Goal: Entertainment & Leisure: Consume media (video, audio)

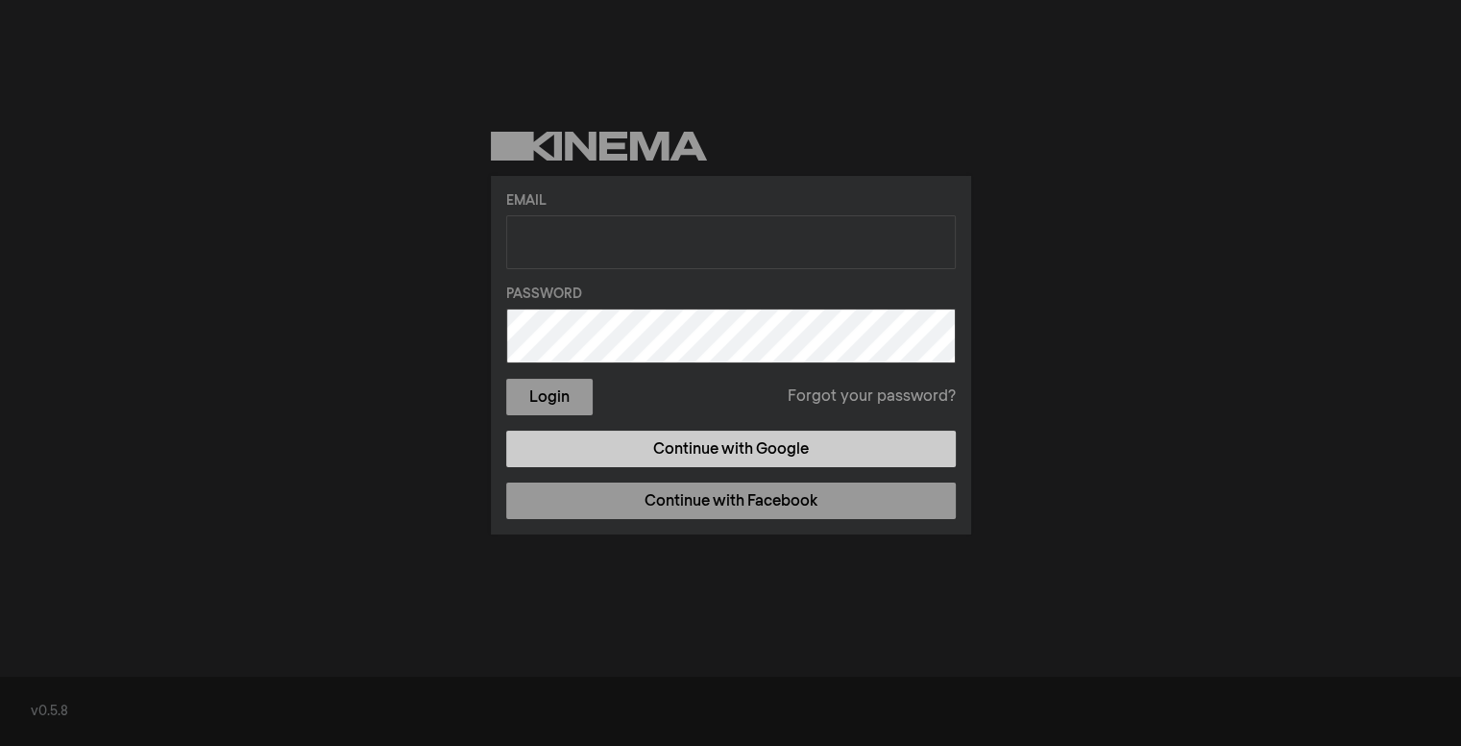
click at [707, 447] on link "Continue with Google" at bounding box center [731, 448] width 450 height 37
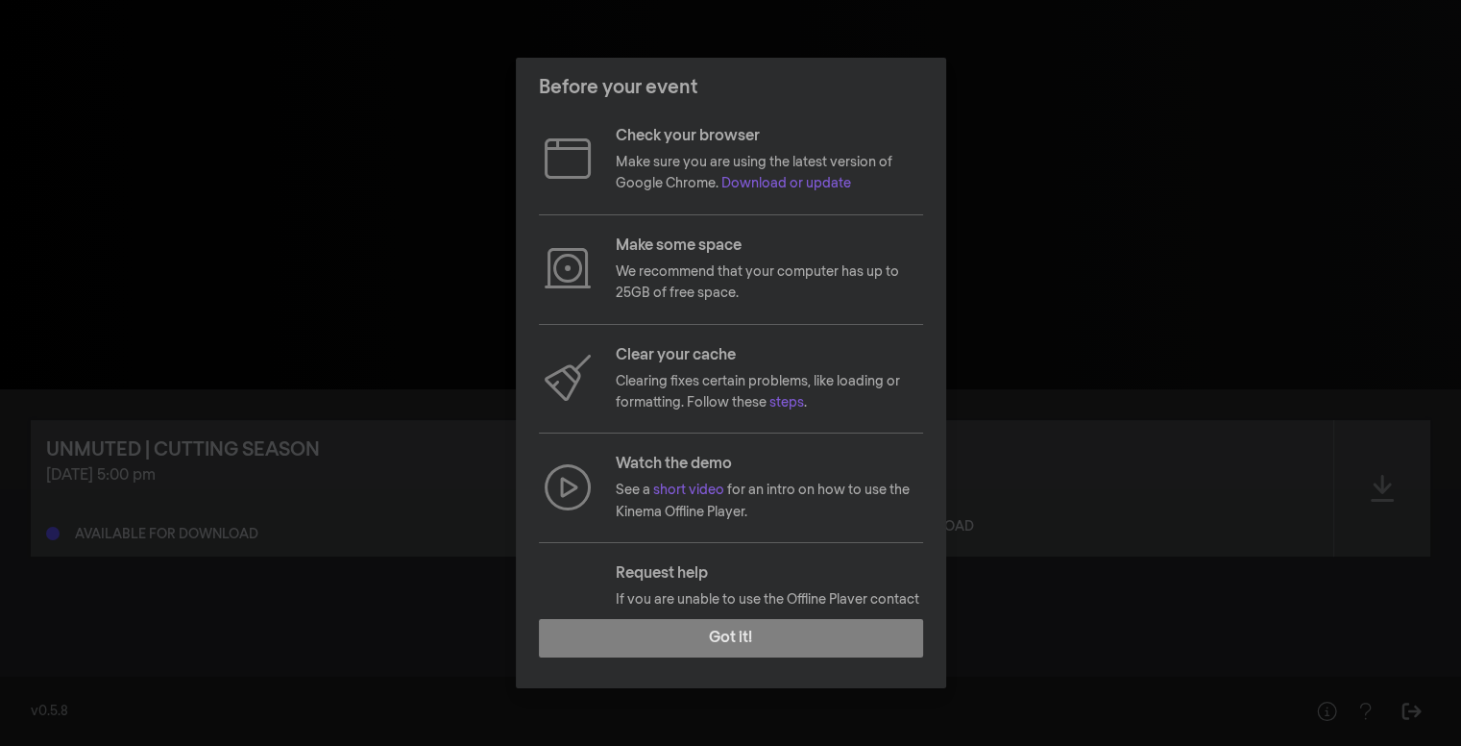
scroll to position [100, 0]
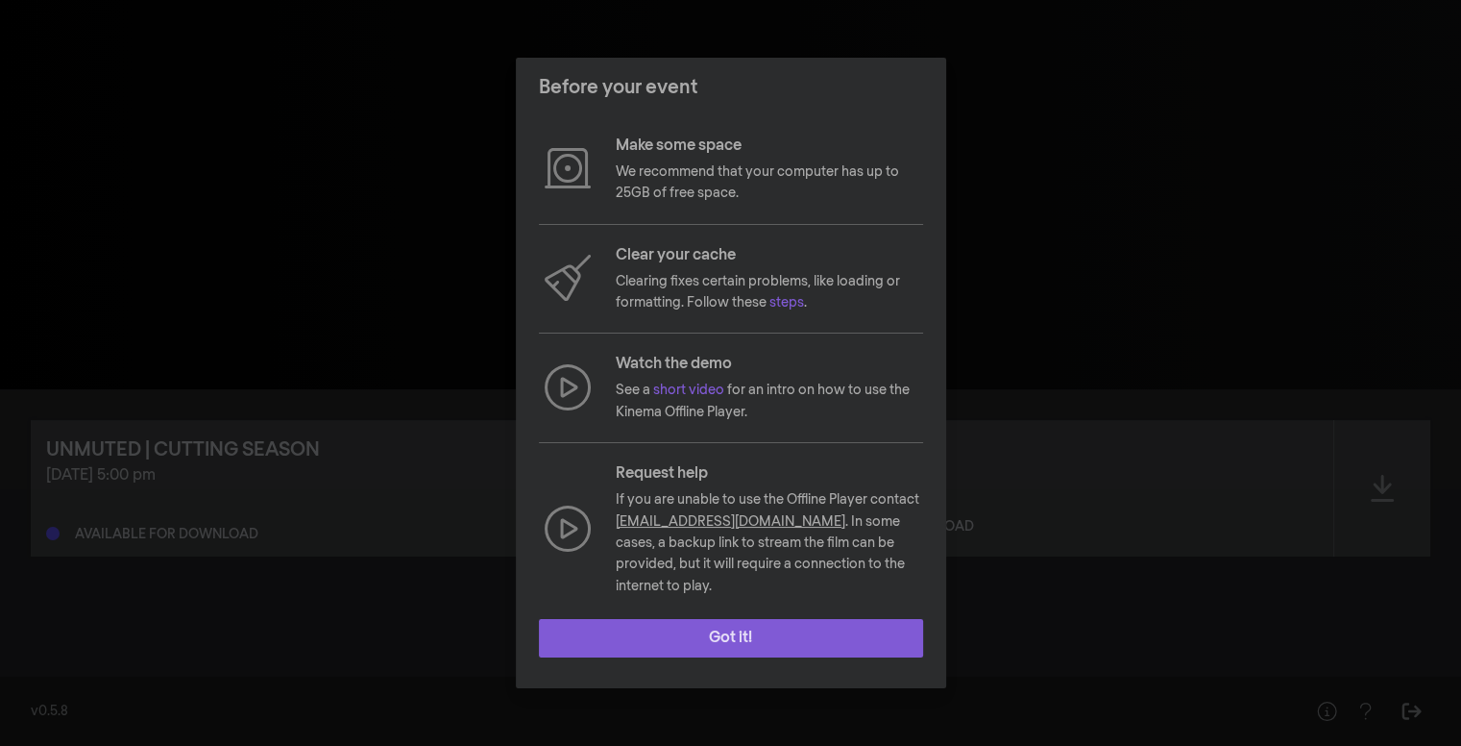
click at [723, 636] on button "Got it!" at bounding box center [731, 638] width 384 height 38
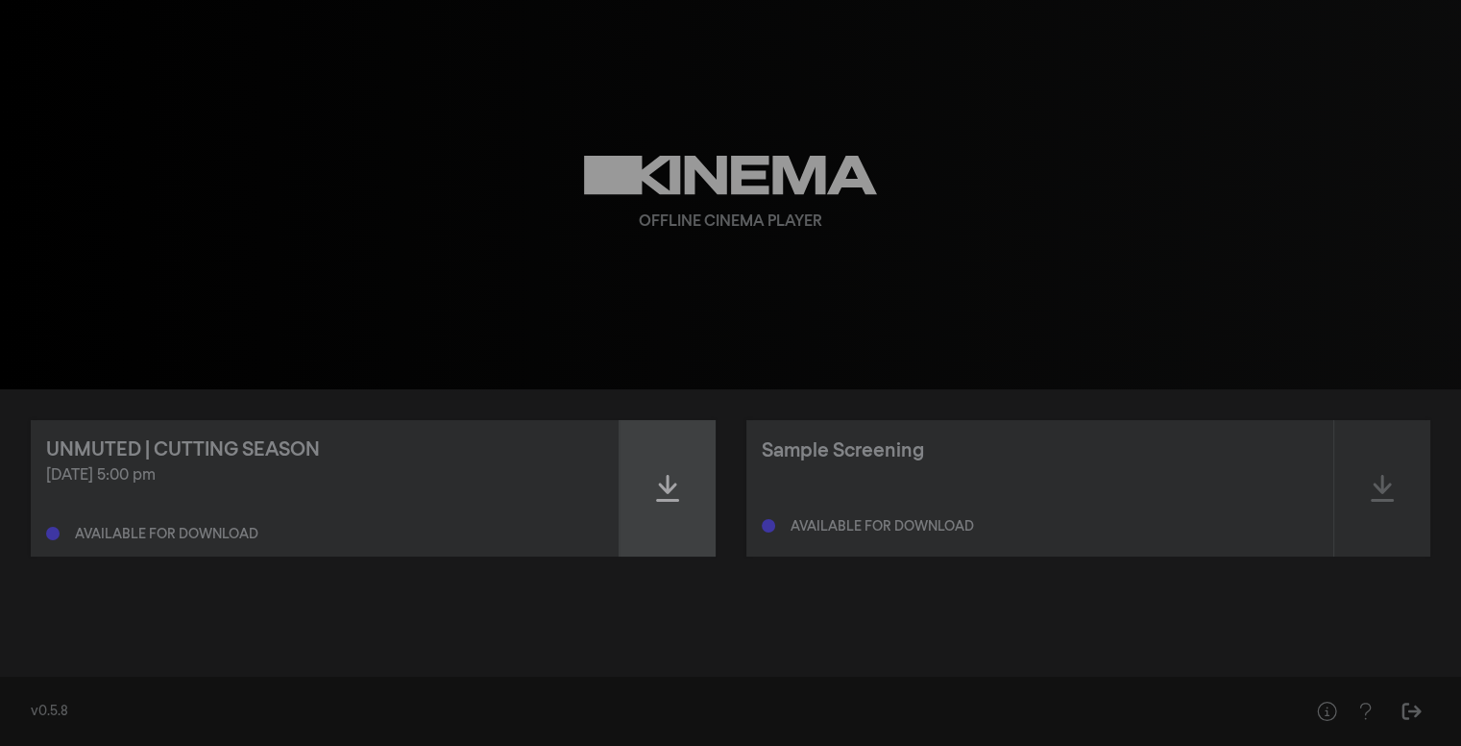
click at [667, 497] on icon at bounding box center [667, 488] width 23 height 31
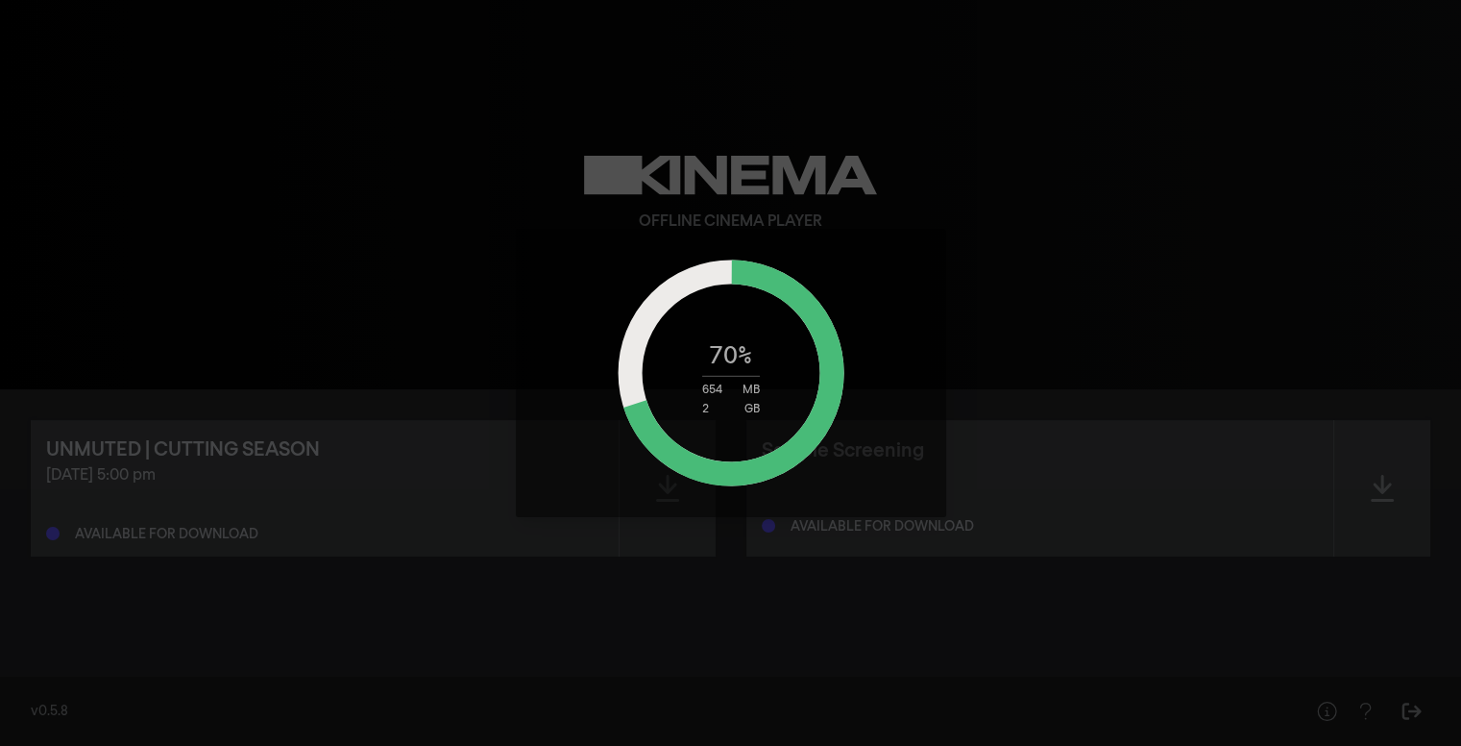
click at [1187, 351] on div "70 % 654 MB 2 GB" at bounding box center [730, 373] width 1461 height 746
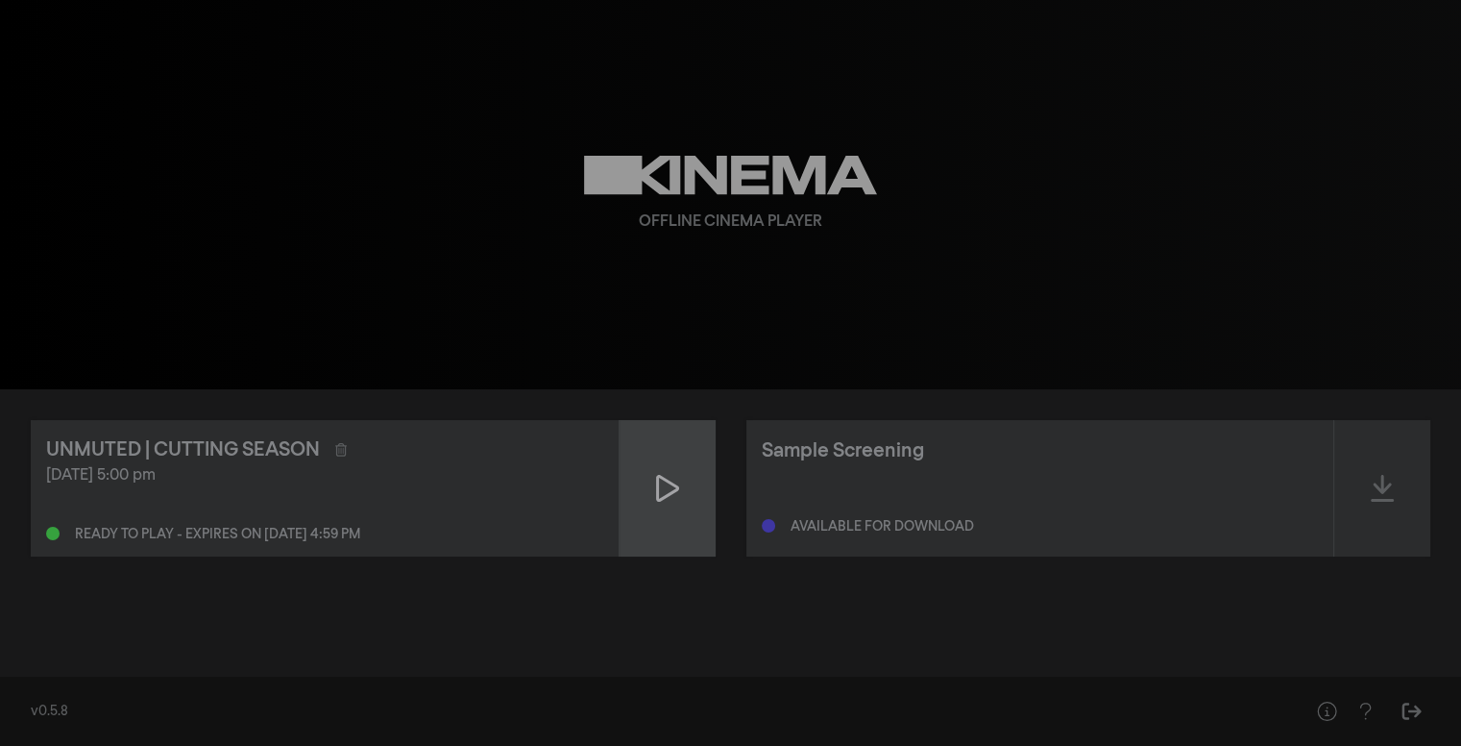
click at [665, 485] on icon at bounding box center [667, 488] width 23 height 31
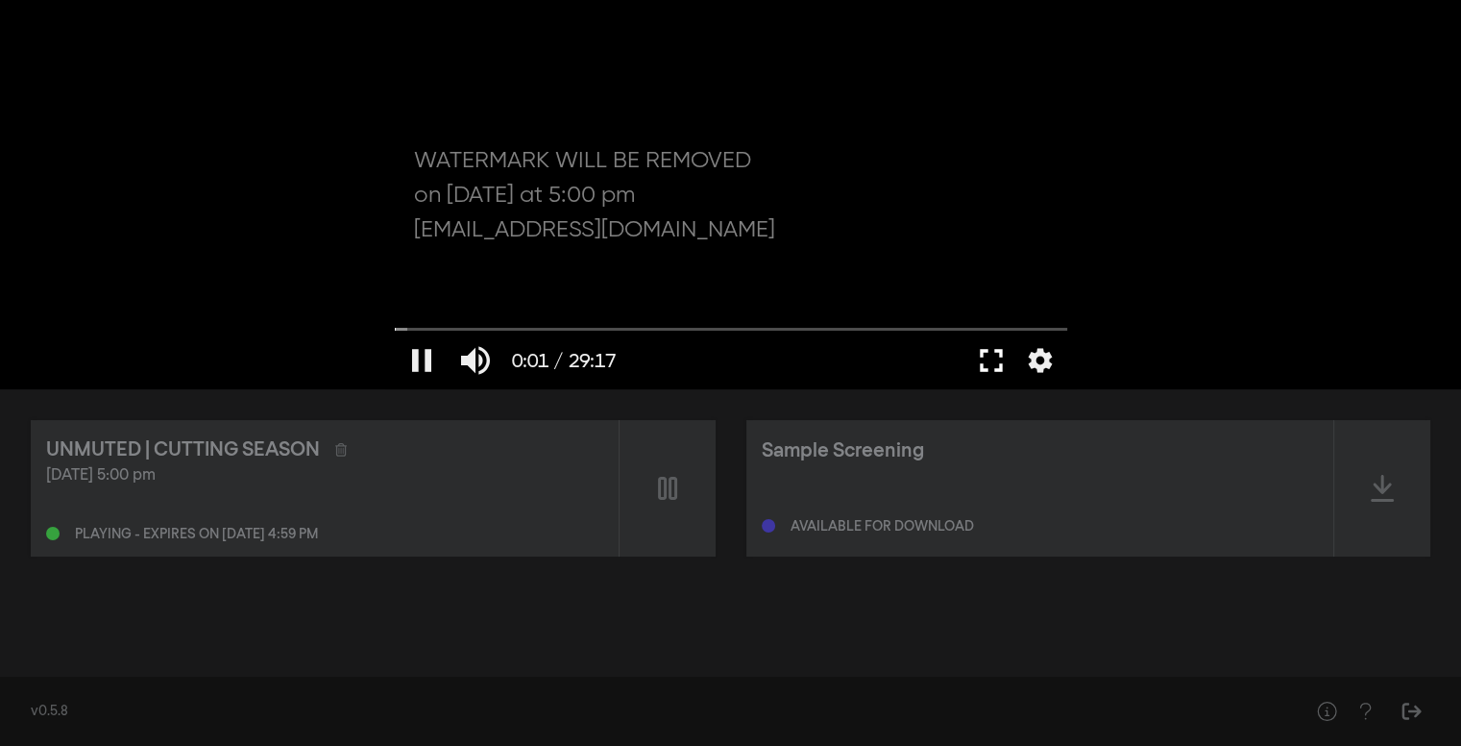
click at [1005, 367] on button "fullscreen" at bounding box center [992, 360] width 54 height 58
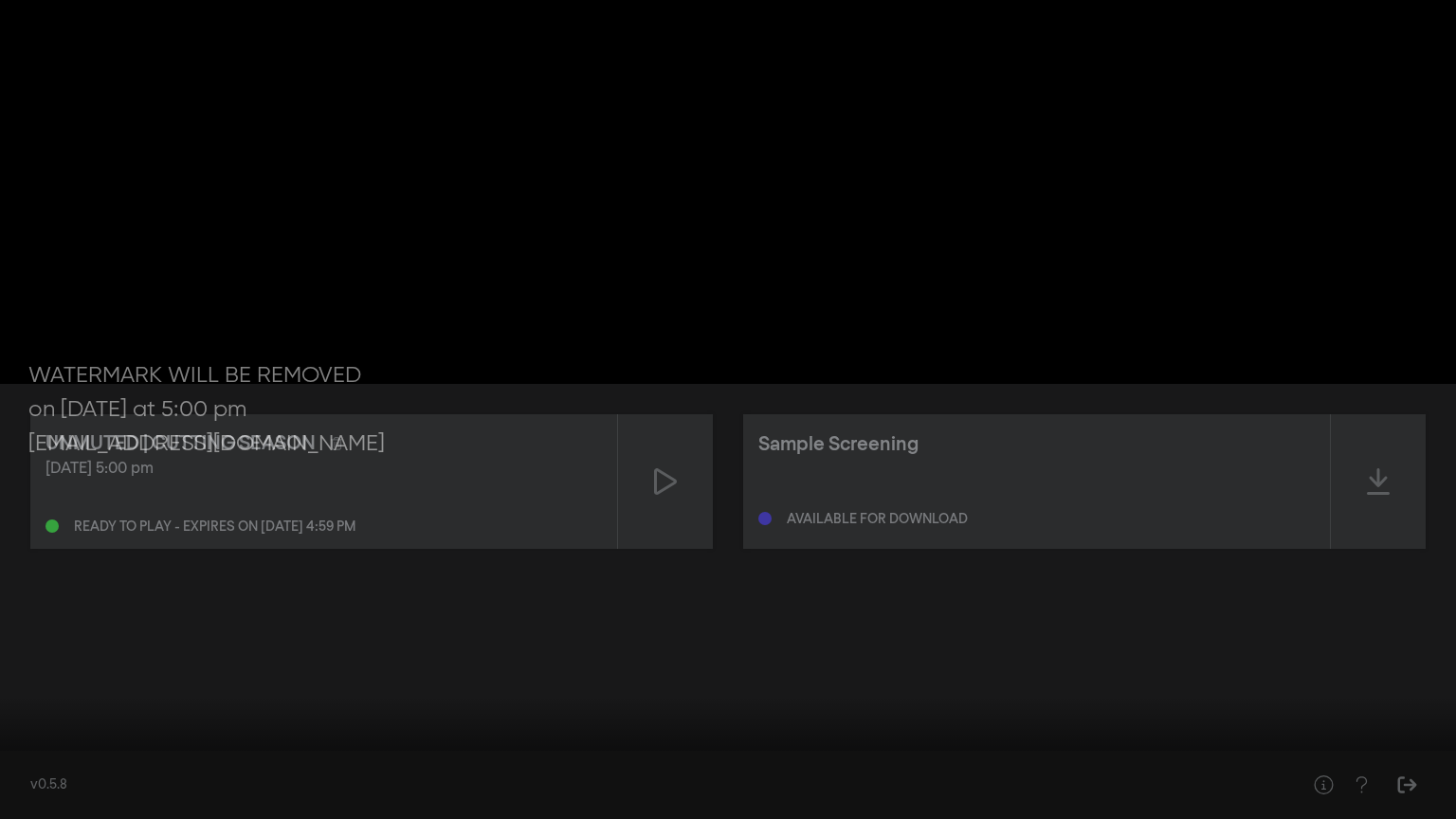
click at [288, 735] on input "Seek" at bounding box center [728, 760] width 1437 height 12
click at [1419, 735] on button "settings" at bounding box center [1420, 790] width 43 height 57
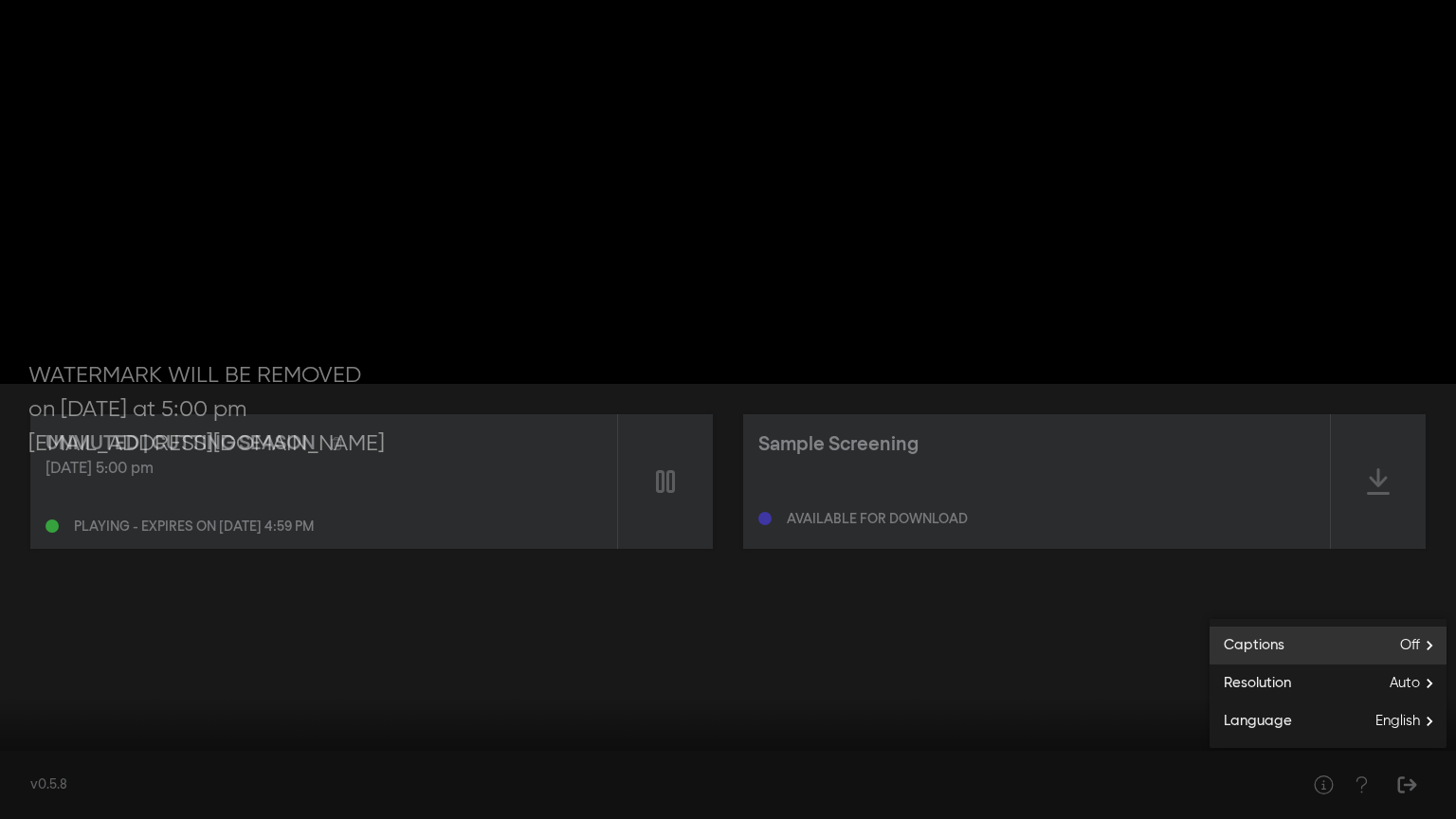
click at [1377, 633] on label "Captions Off" at bounding box center [1328, 645] width 237 height 37
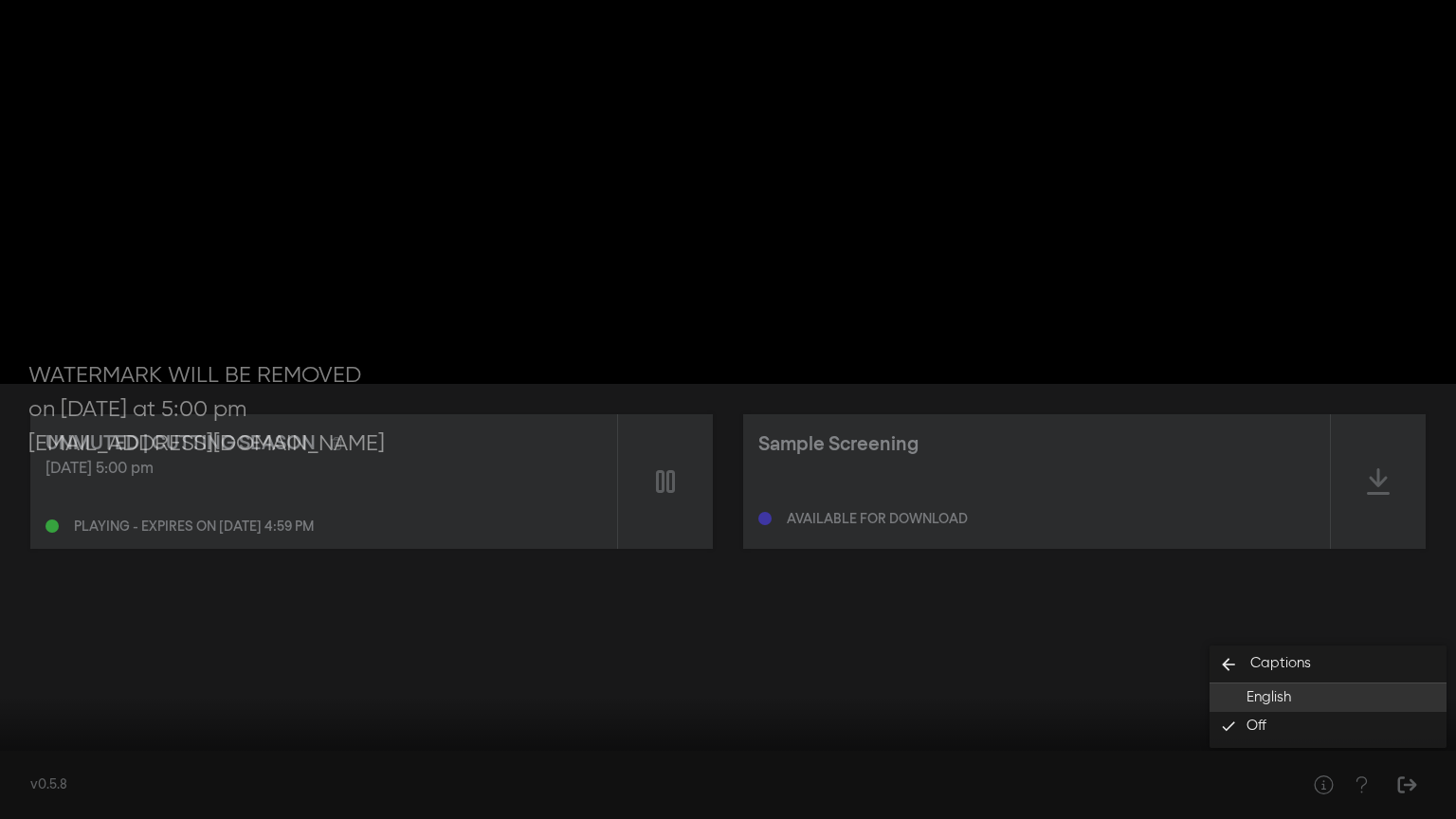
click at [1317, 695] on button "English" at bounding box center [1328, 698] width 237 height 29
click at [1113, 618] on div at bounding box center [728, 410] width 1456 height 819
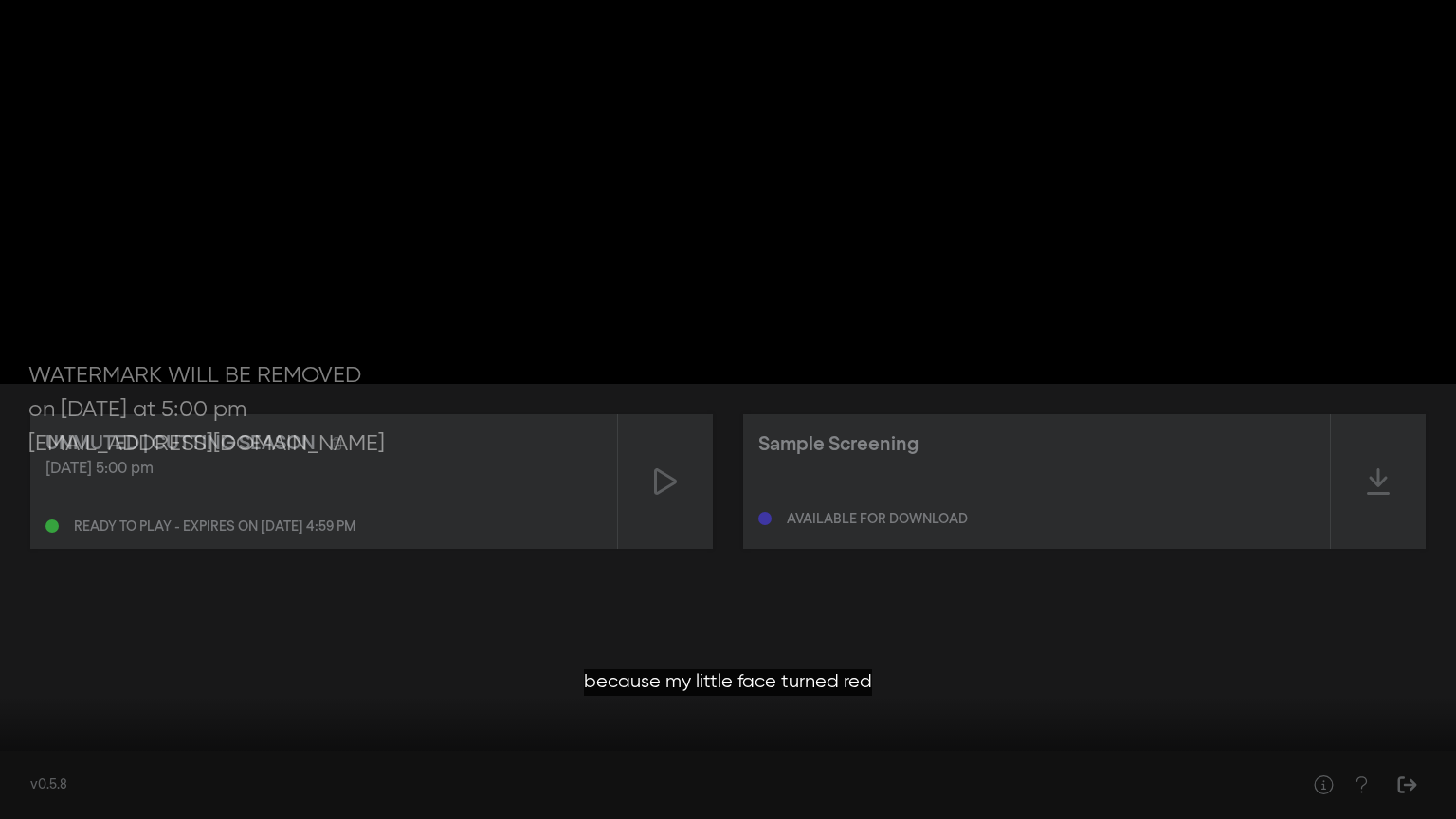
click at [627, 735] on input "Seek" at bounding box center [728, 760] width 1437 height 12
click at [846, 735] on input "Seek" at bounding box center [728, 760] width 1437 height 12
click at [1052, 735] on input "Seek" at bounding box center [728, 760] width 1437 height 12
click at [1220, 735] on input "Seek" at bounding box center [728, 760] width 1437 height 12
click at [1360, 735] on button "fullscreen_exit" at bounding box center [1371, 790] width 53 height 57
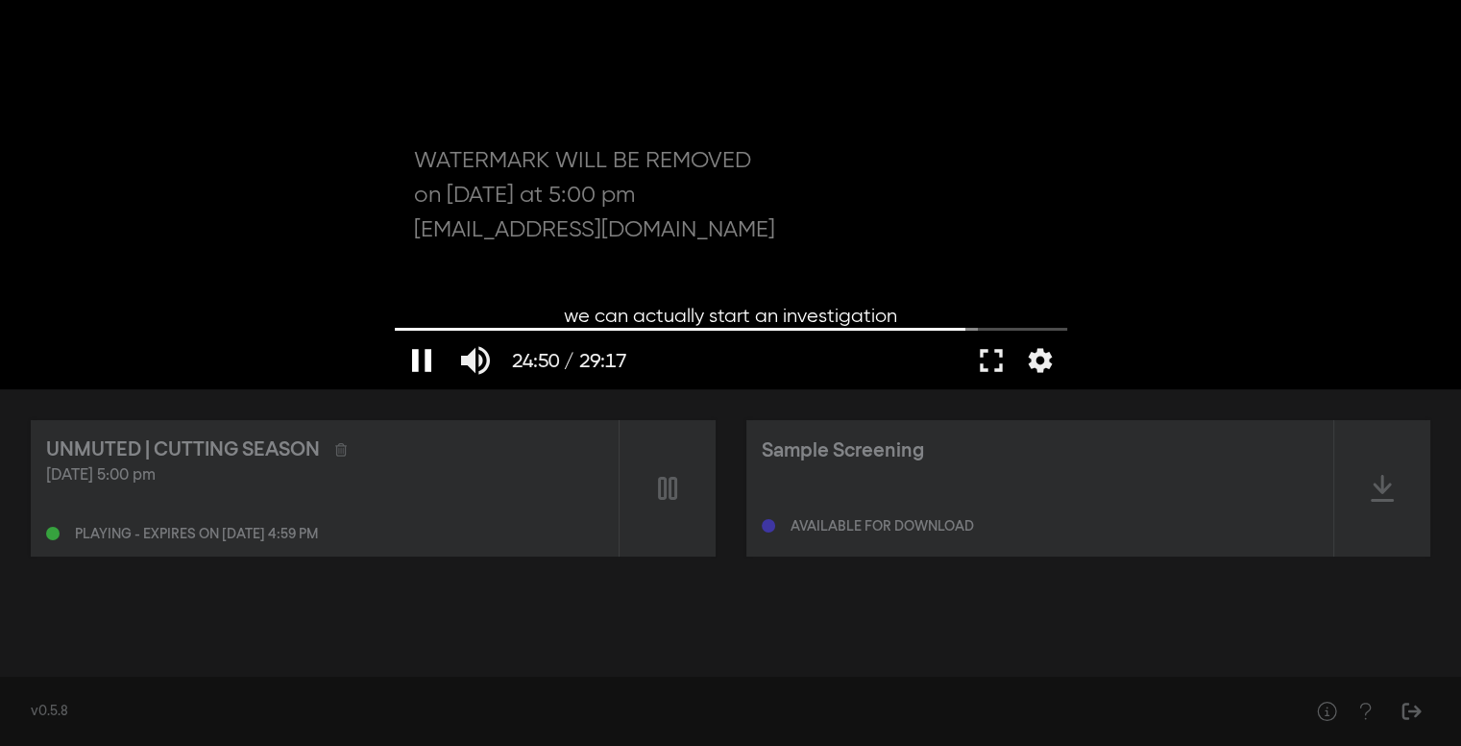
click at [423, 360] on button "pause" at bounding box center [422, 360] width 54 height 58
type input "1490.335859"
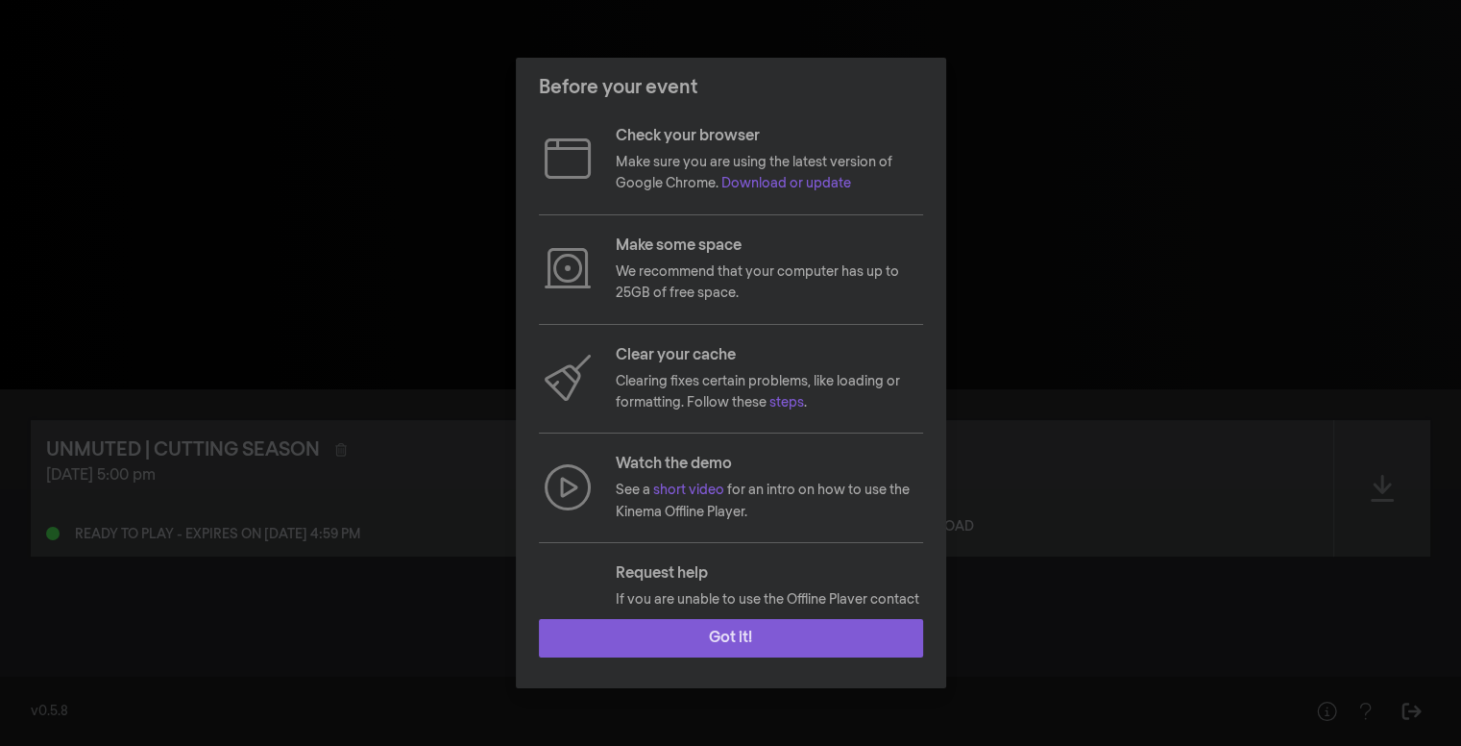
click at [704, 635] on button "Got it!" at bounding box center [731, 638] width 384 height 38
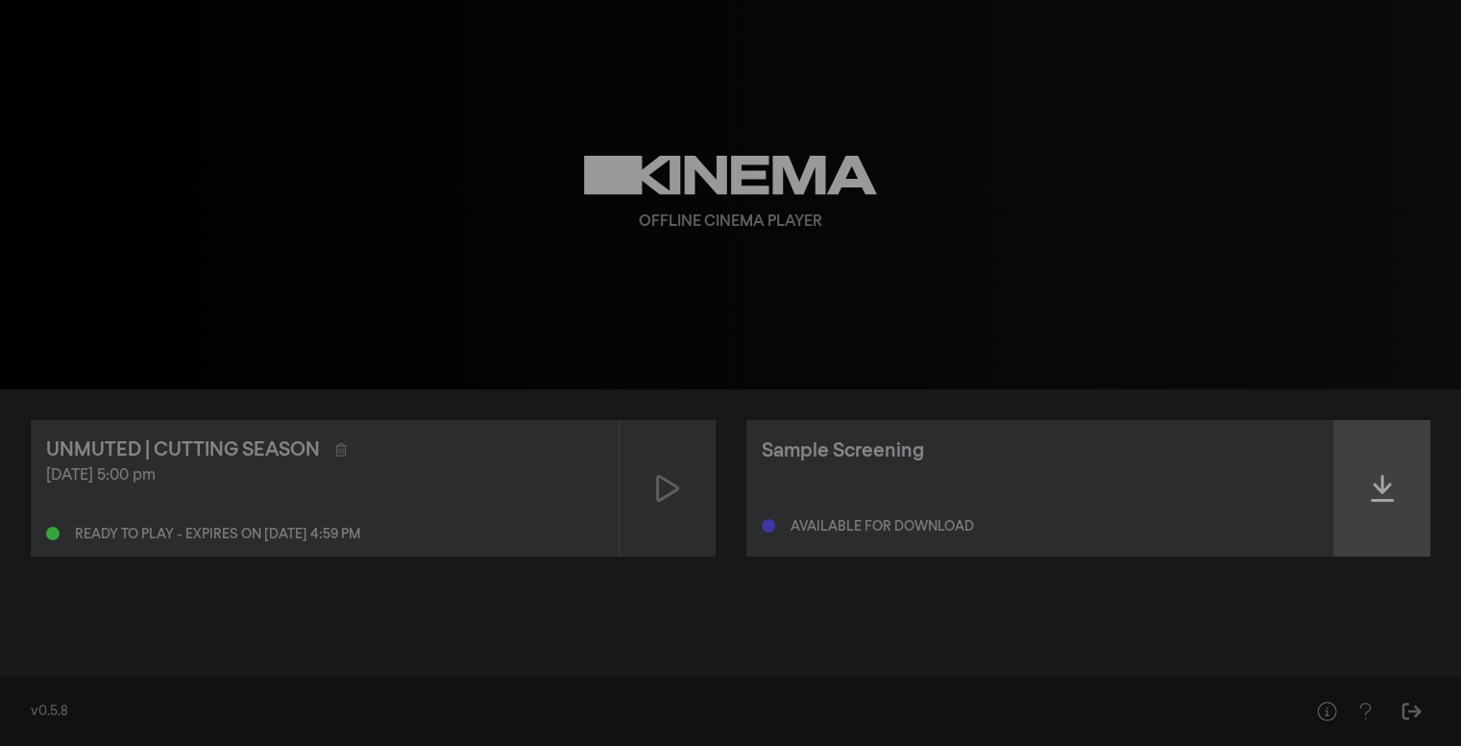
click at [1388, 490] on icon at bounding box center [1382, 488] width 23 height 31
click at [1380, 485] on icon at bounding box center [1382, 488] width 23 height 31
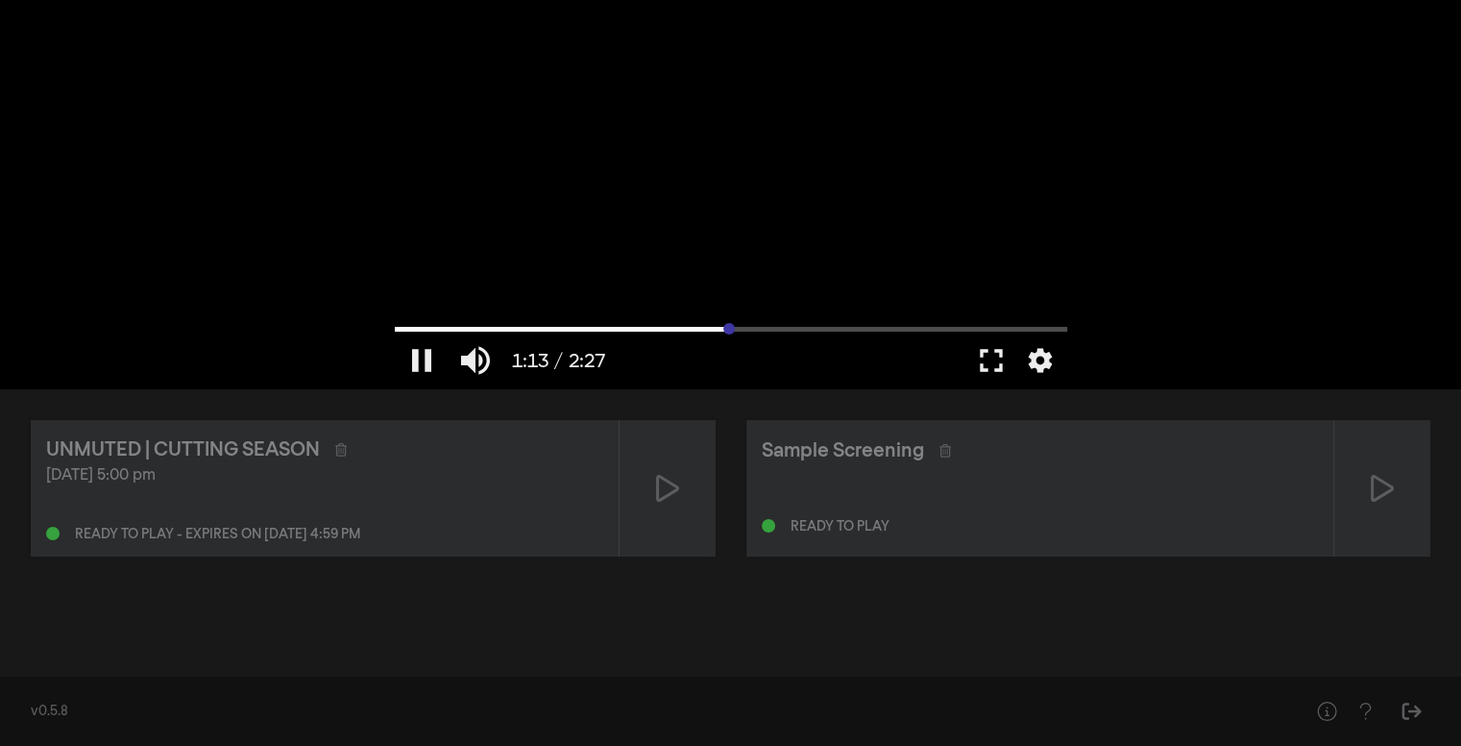
click at [729, 328] on input "Seek" at bounding box center [731, 329] width 673 height 12
click at [877, 327] on input "Seek" at bounding box center [731, 329] width 673 height 12
click at [933, 331] on input "Seek" at bounding box center [731, 329] width 673 height 12
type input "147.146"
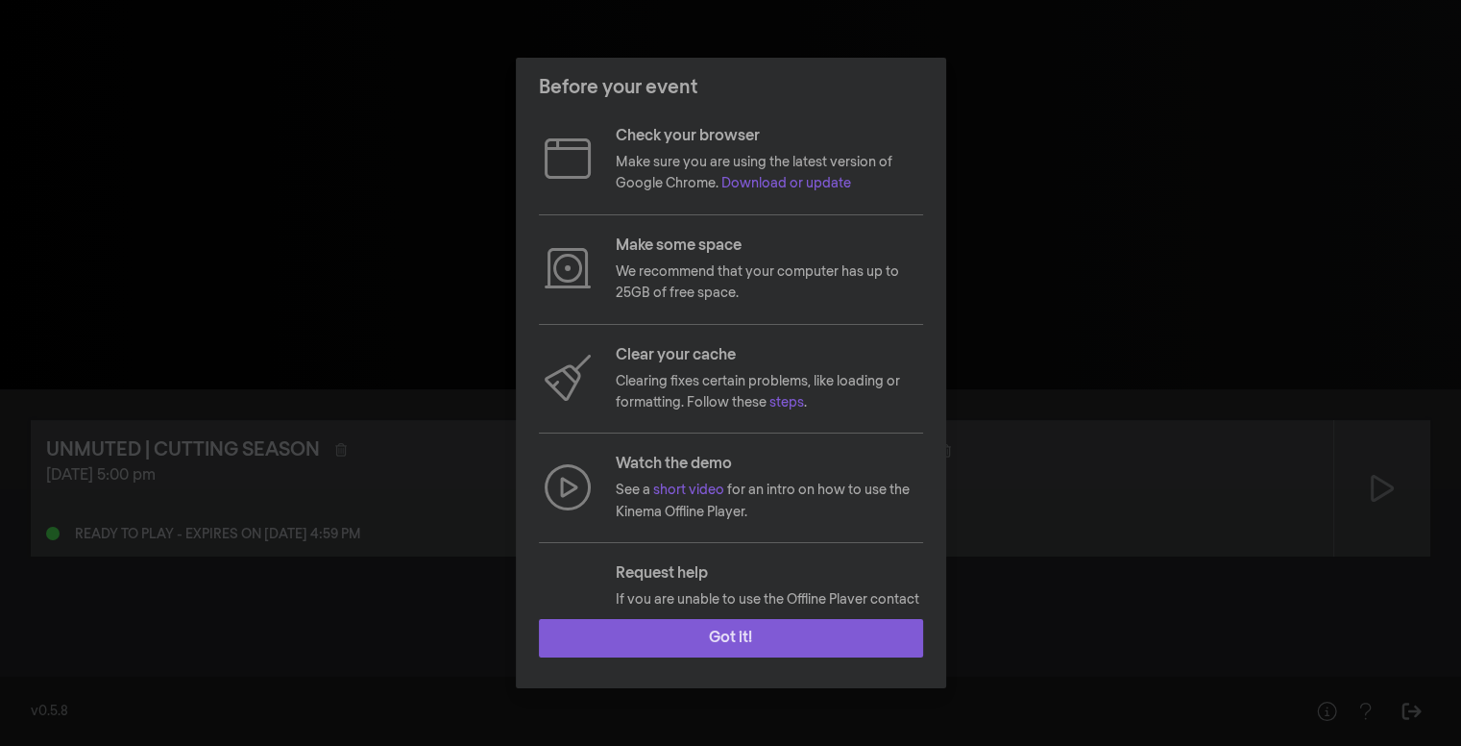
click at [749, 649] on button "Got it!" at bounding box center [731, 638] width 384 height 38
